Goal: Task Accomplishment & Management: Use online tool/utility

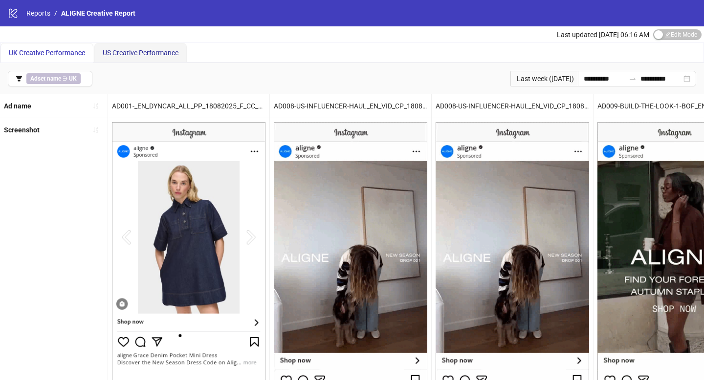
click at [154, 49] on span "US Creative Performance" at bounding box center [141, 53] width 76 height 8
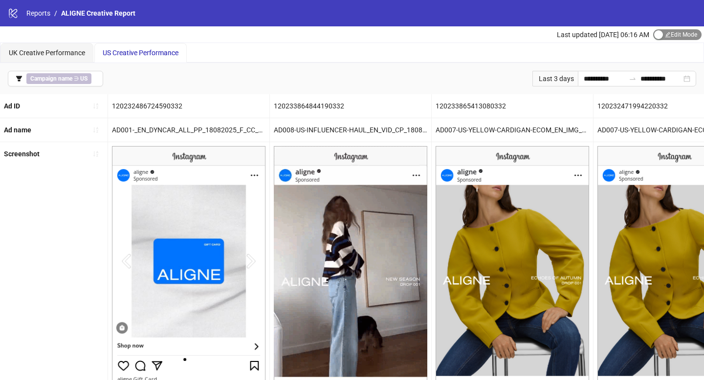
click at [679, 35] on span "Edit Mode Edit Mode" at bounding box center [677, 34] width 48 height 11
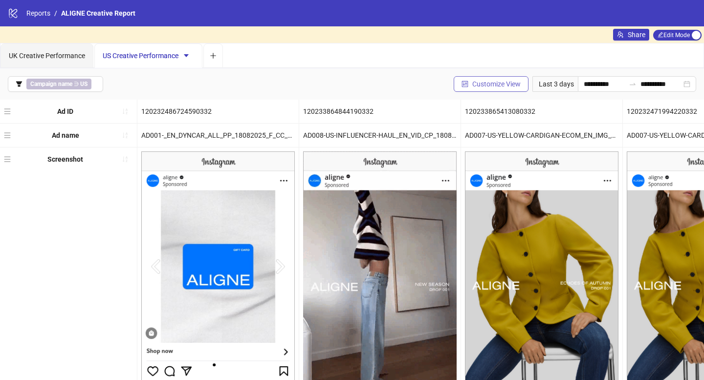
click at [490, 85] on span "Customize View" at bounding box center [496, 84] width 48 height 8
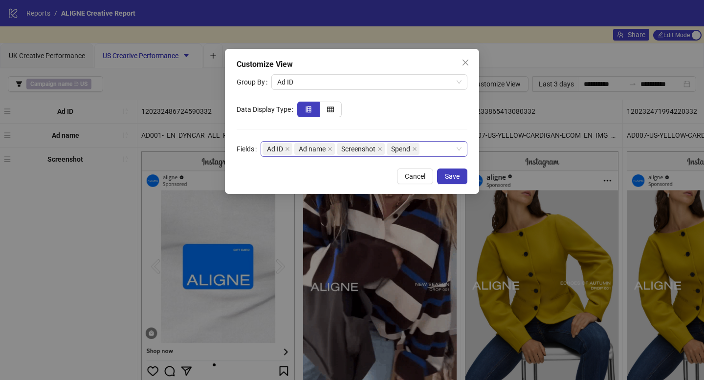
click at [442, 145] on div "Ad ID Ad name Screenshot Spend" at bounding box center [359, 149] width 193 height 14
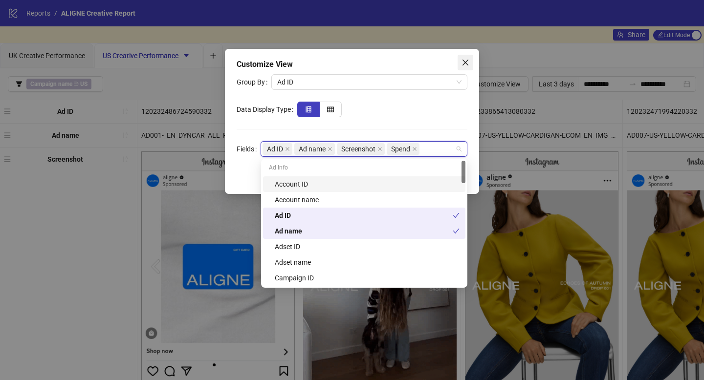
click at [463, 61] on icon "close" at bounding box center [465, 63] width 8 height 8
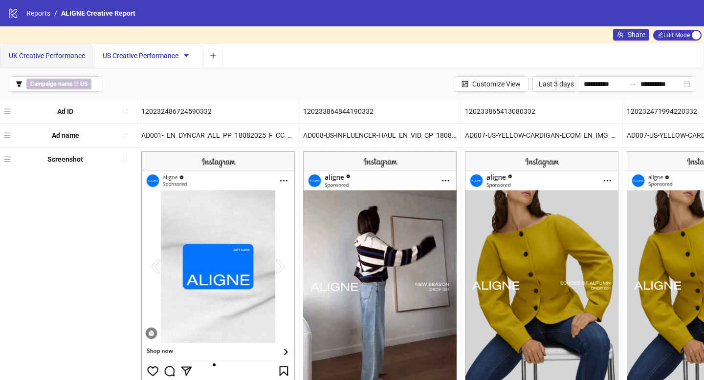
click at [64, 59] on span "UK Creative Performance" at bounding box center [47, 56] width 76 height 8
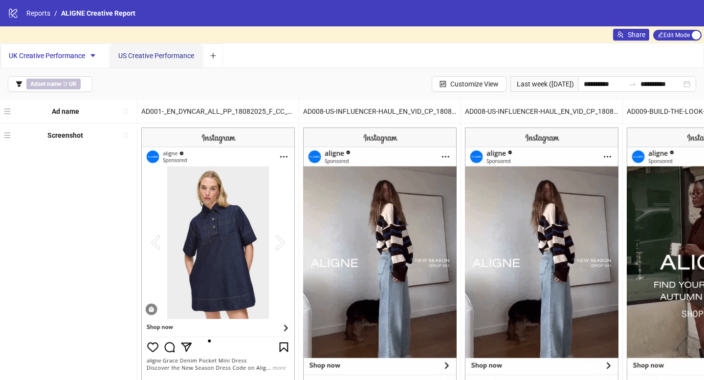
click at [154, 52] on span "US Creative Performance" at bounding box center [156, 56] width 76 height 8
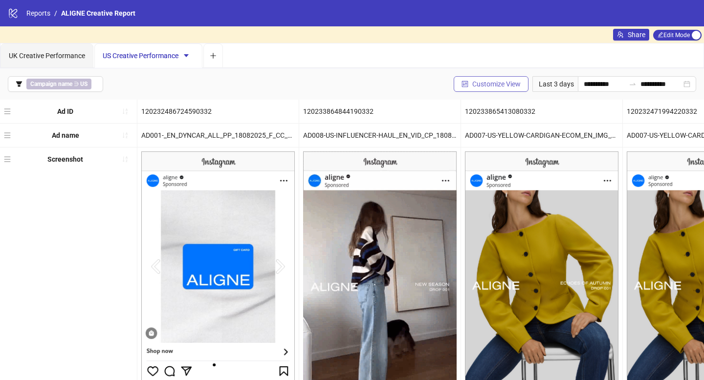
click at [502, 81] on span "Customize View" at bounding box center [496, 84] width 48 height 8
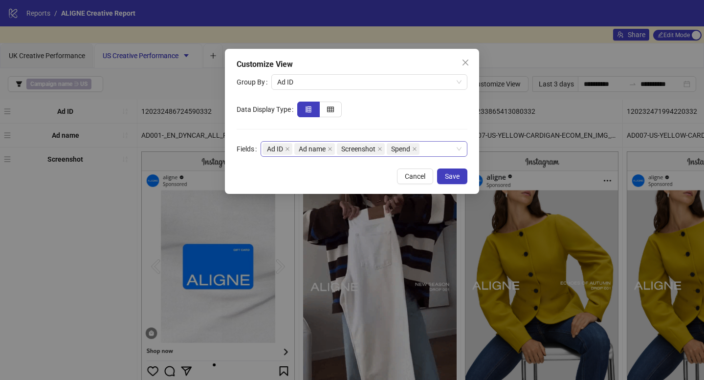
click at [434, 144] on div "Ad ID Ad name Screenshot Spend" at bounding box center [359, 149] width 193 height 14
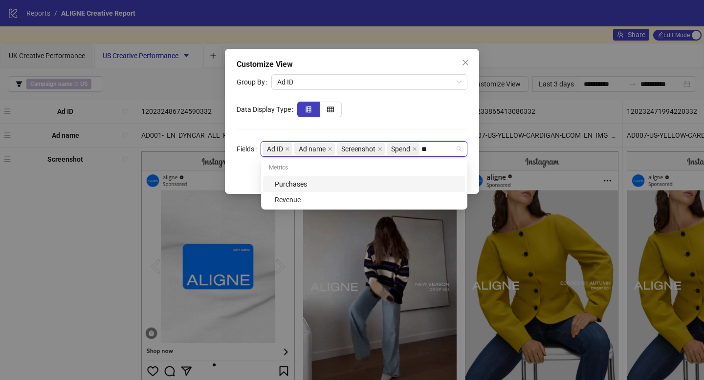
type input "***"
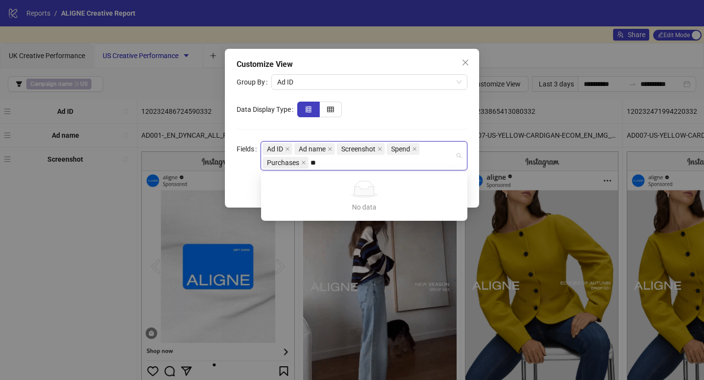
type input "*"
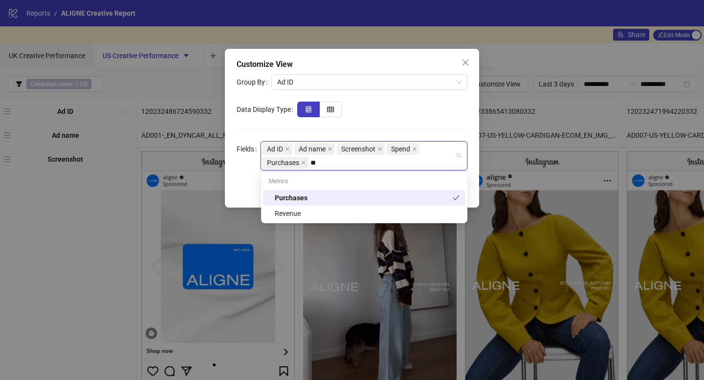
type input "***"
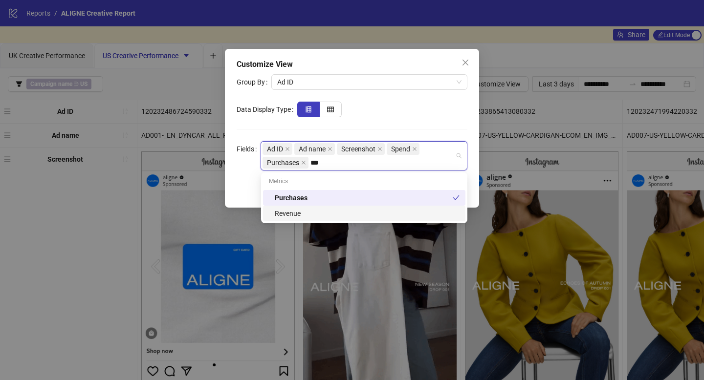
click at [402, 220] on div "Revenue" at bounding box center [364, 214] width 202 height 16
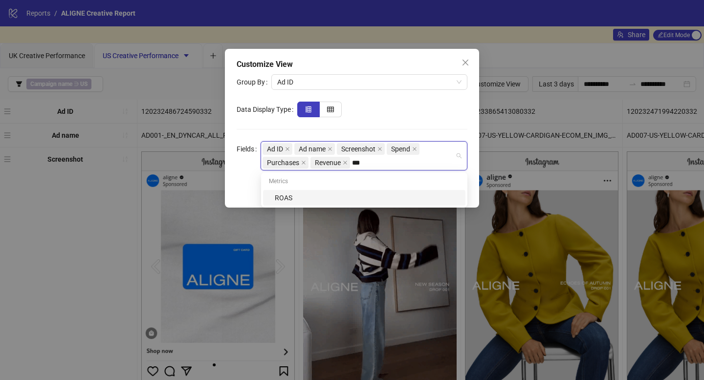
type input "****"
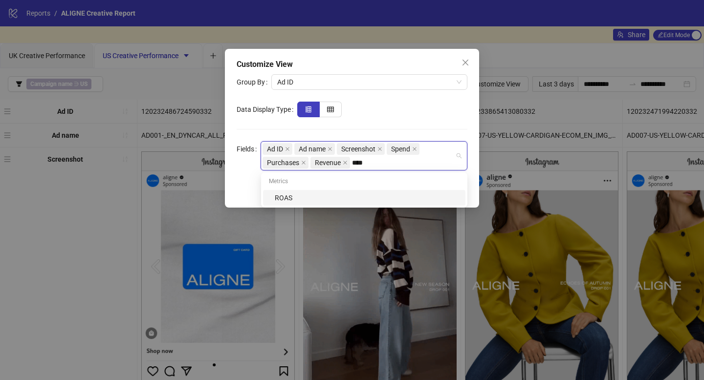
click at [349, 202] on div "ROAS" at bounding box center [367, 198] width 185 height 11
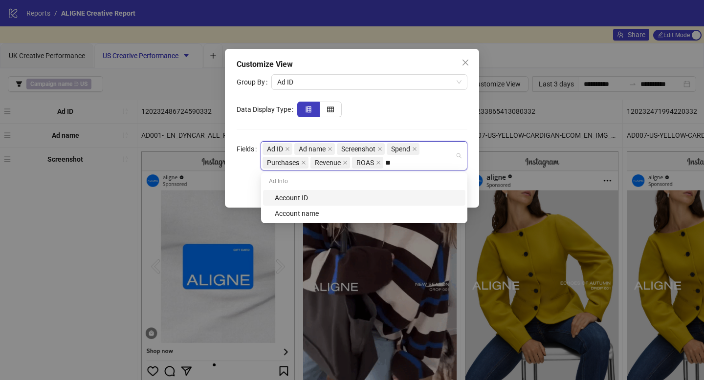
type input "*"
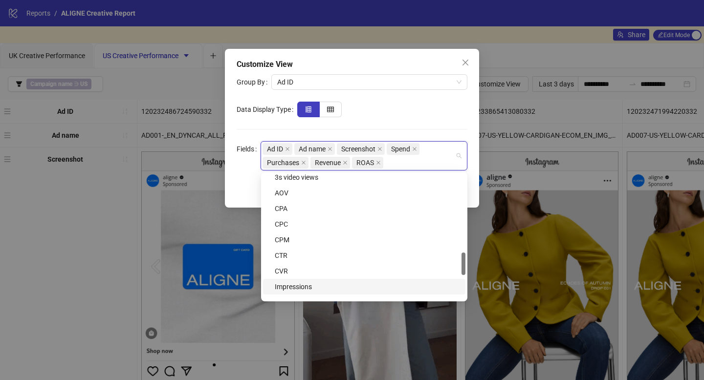
scroll to position [429, 0]
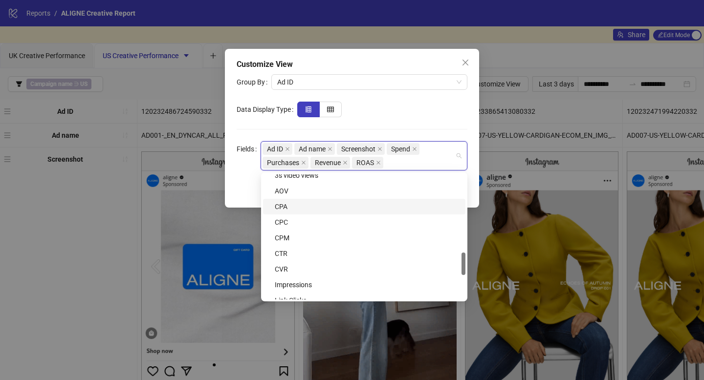
click at [294, 206] on div "CPA" at bounding box center [367, 206] width 185 height 11
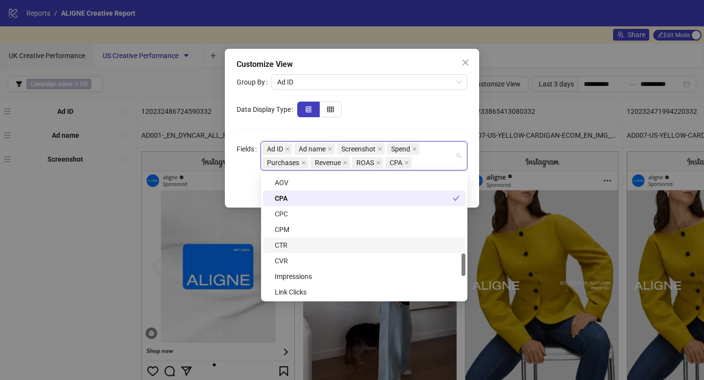
scroll to position [439, 0]
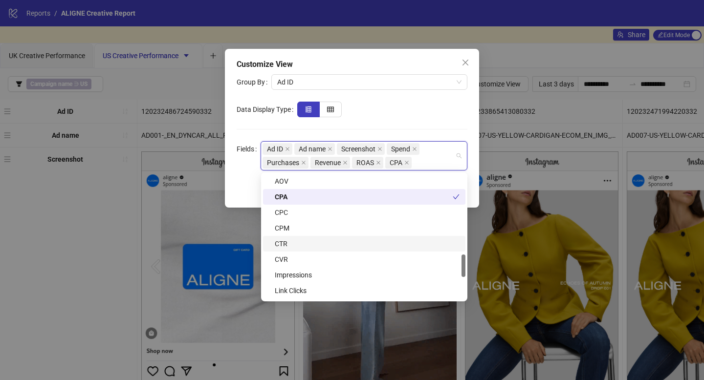
click at [322, 237] on div "CTR" at bounding box center [364, 244] width 202 height 16
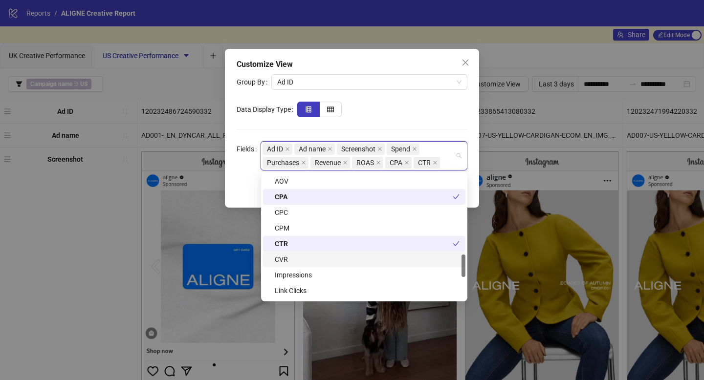
click at [317, 252] on div "CVR" at bounding box center [364, 260] width 202 height 16
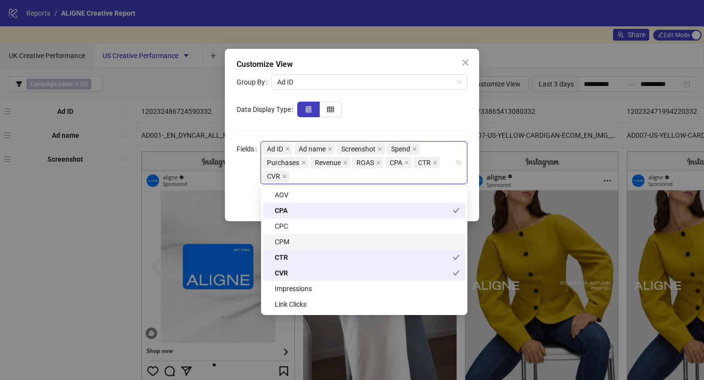
click at [312, 238] on div "CPM" at bounding box center [367, 242] width 185 height 11
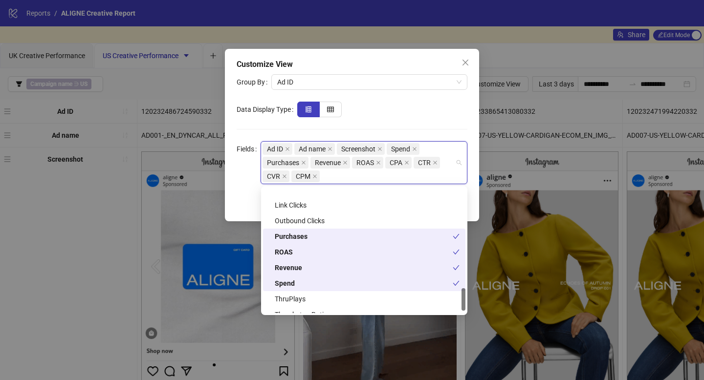
scroll to position [563, 0]
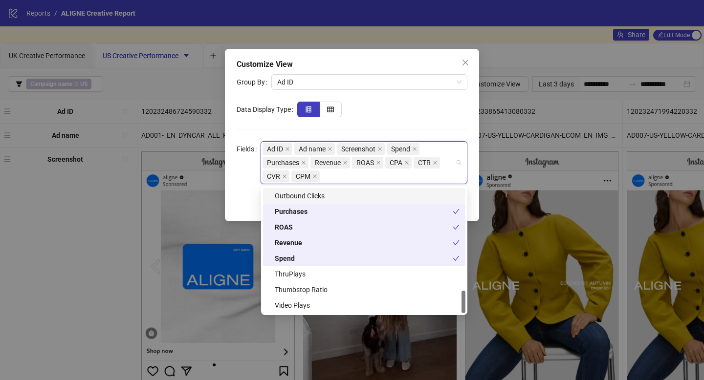
click at [416, 126] on form "Group By Ad ID Data Display Type Fields Ad ID Ad name Screenshot Spend Purchase…" at bounding box center [352, 129] width 231 height 110
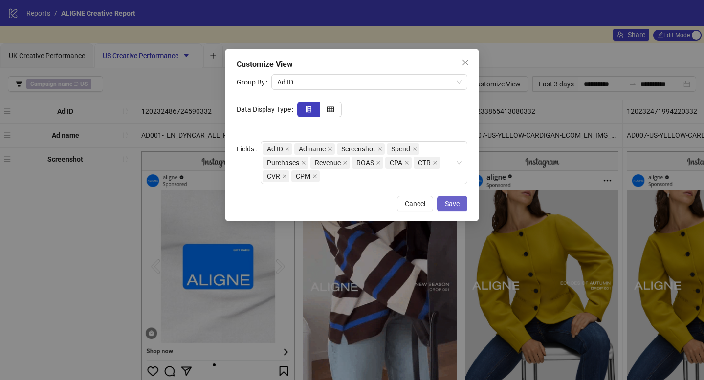
click at [452, 202] on span "Save" at bounding box center [452, 204] width 15 height 8
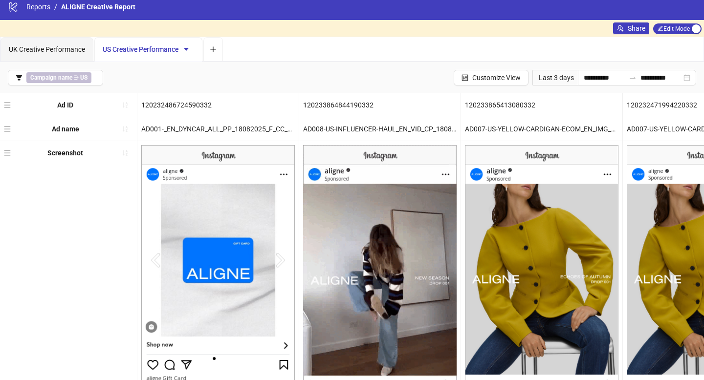
scroll to position [0, 0]
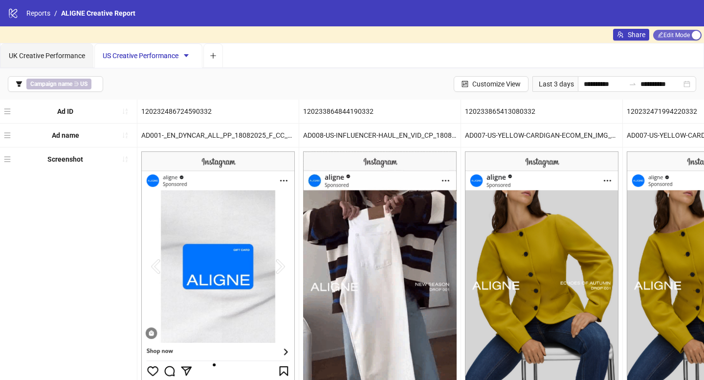
click at [667, 37] on span "Edit Mode Edit Mode" at bounding box center [677, 35] width 48 height 11
